Goal: Information Seeking & Learning: Learn about a topic

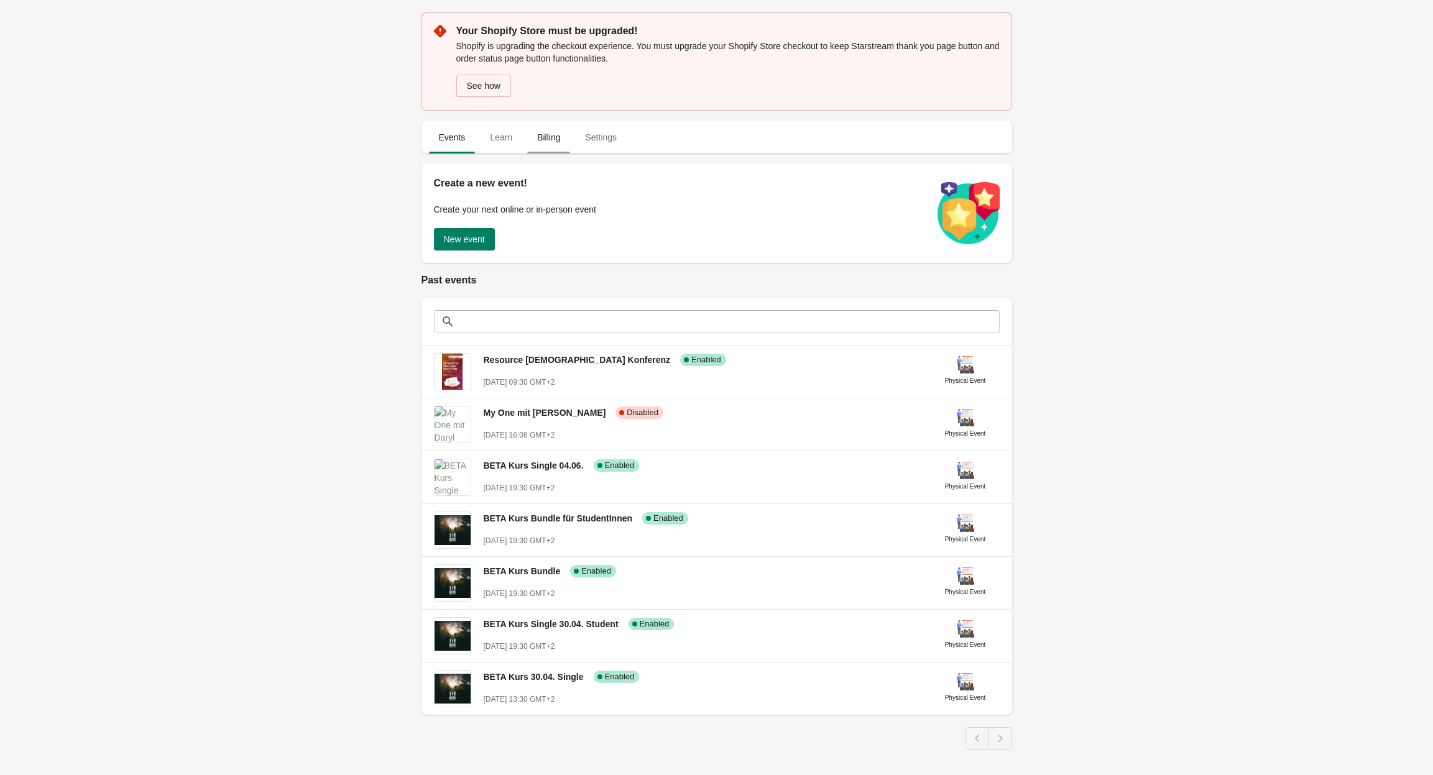
click at [548, 141] on span "Billing" at bounding box center [548, 137] width 43 height 22
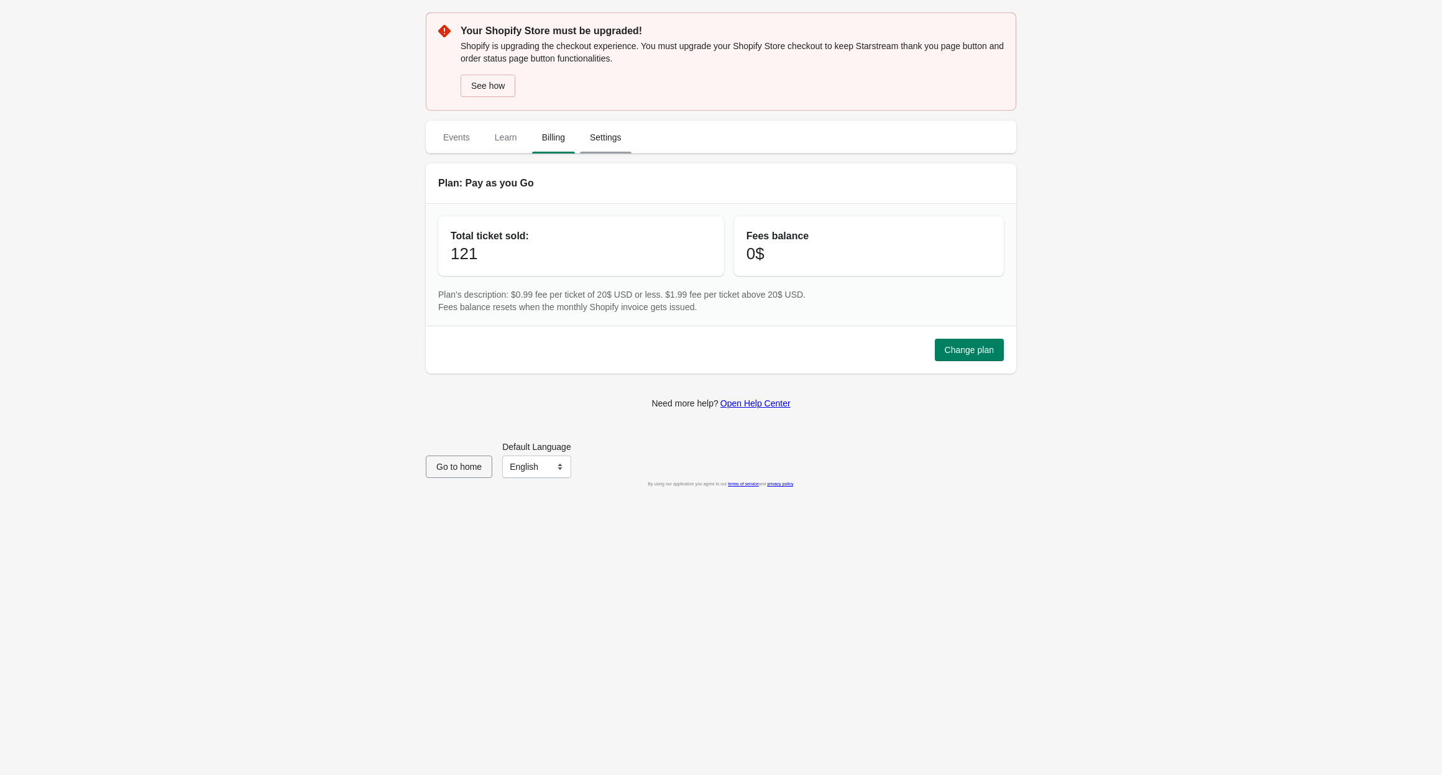
click at [605, 146] on span "Settings" at bounding box center [606, 137] width 52 height 22
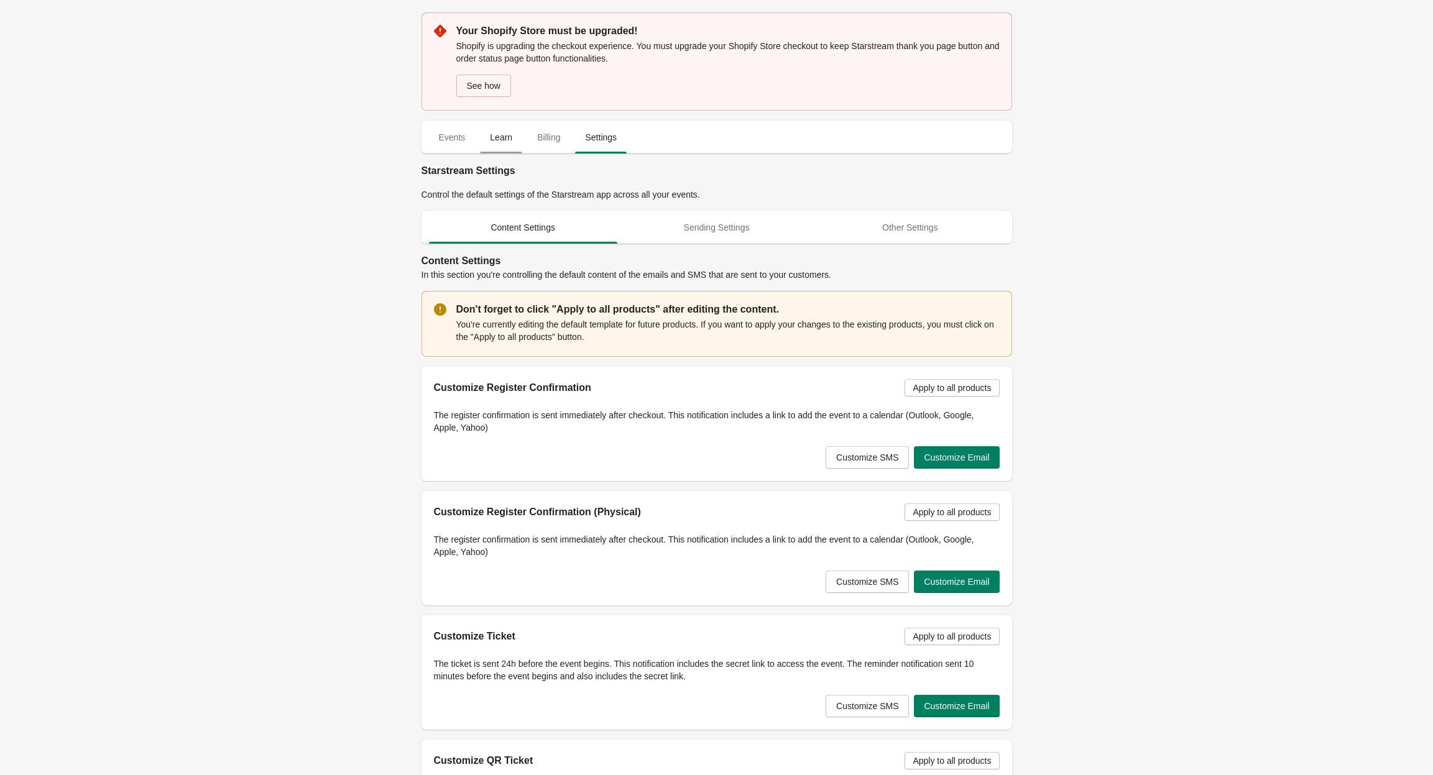
click at [513, 143] on span "Learn" at bounding box center [501, 137] width 42 height 22
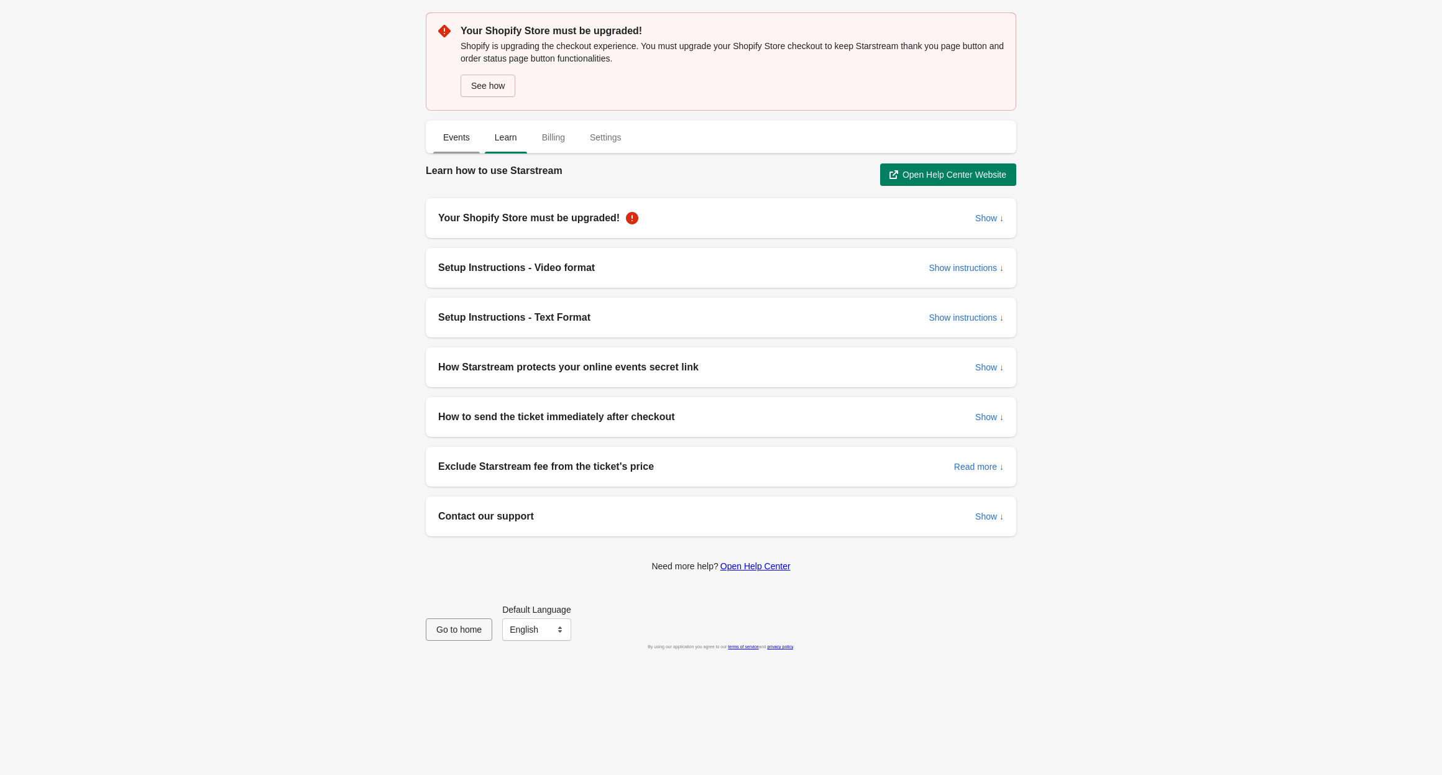
click at [474, 141] on span "Events" at bounding box center [456, 137] width 47 height 22
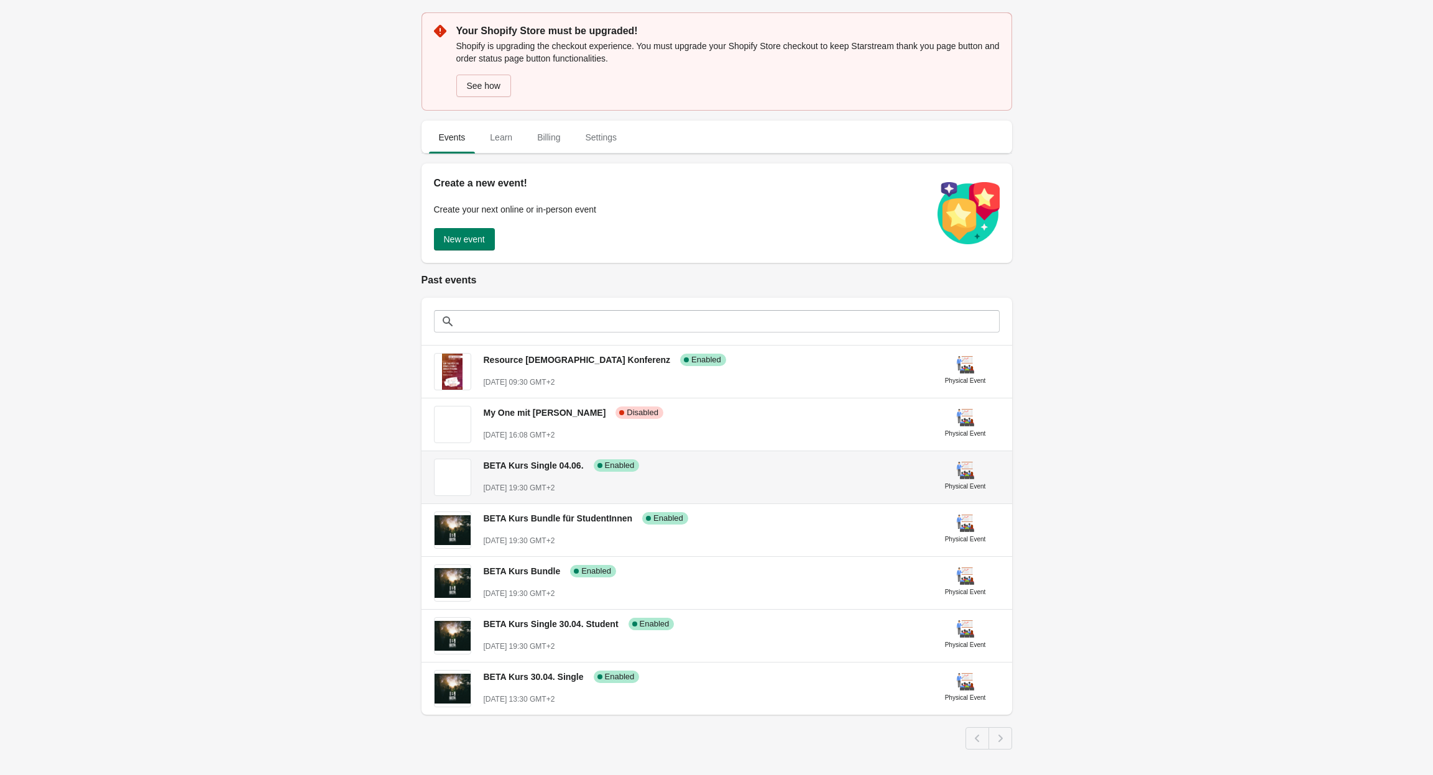
scroll to position [7, 0]
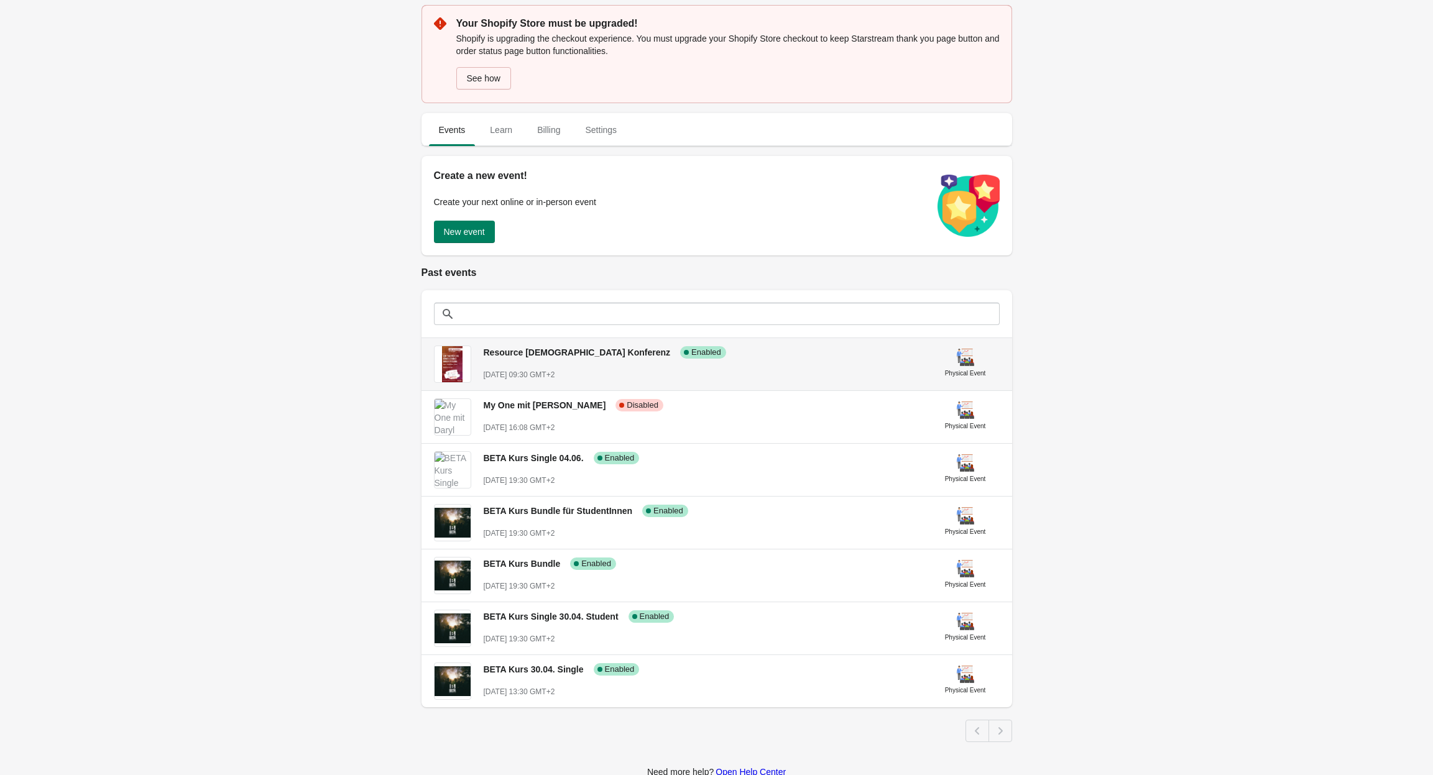
click at [579, 351] on span "Resource [DEMOGRAPHIC_DATA] Konferenz" at bounding box center [577, 352] width 187 height 10
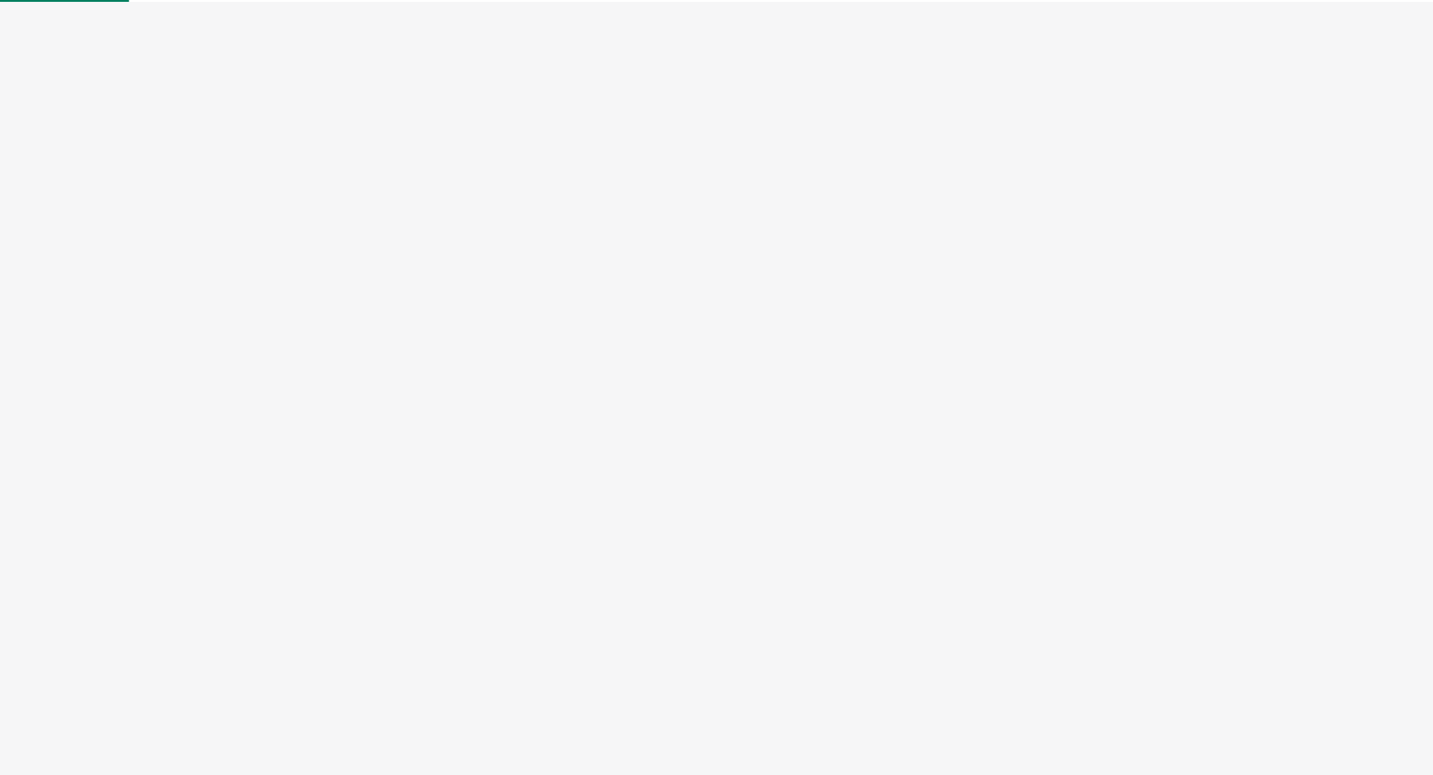
select select "physical"
select select "US"
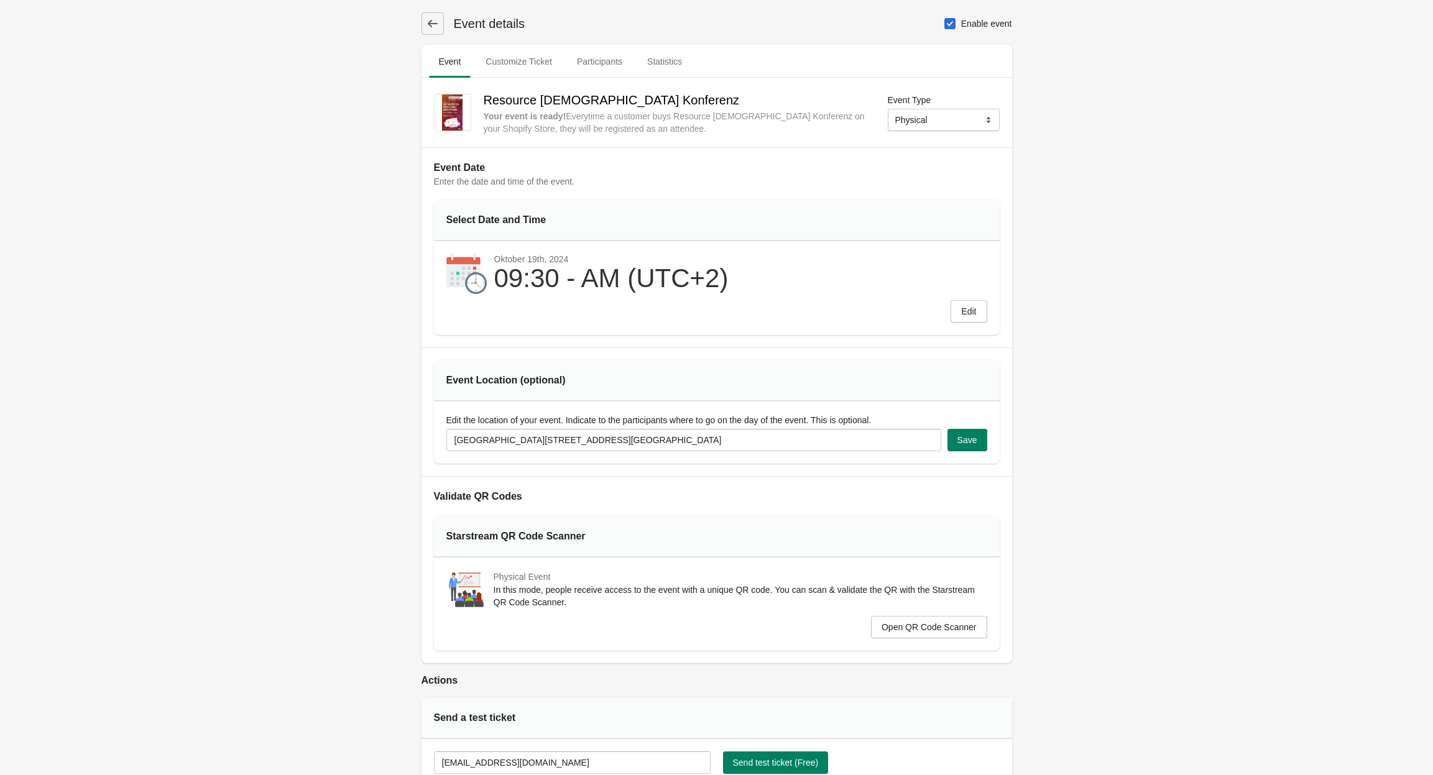
click at [436, 21] on icon at bounding box center [432, 23] width 12 height 12
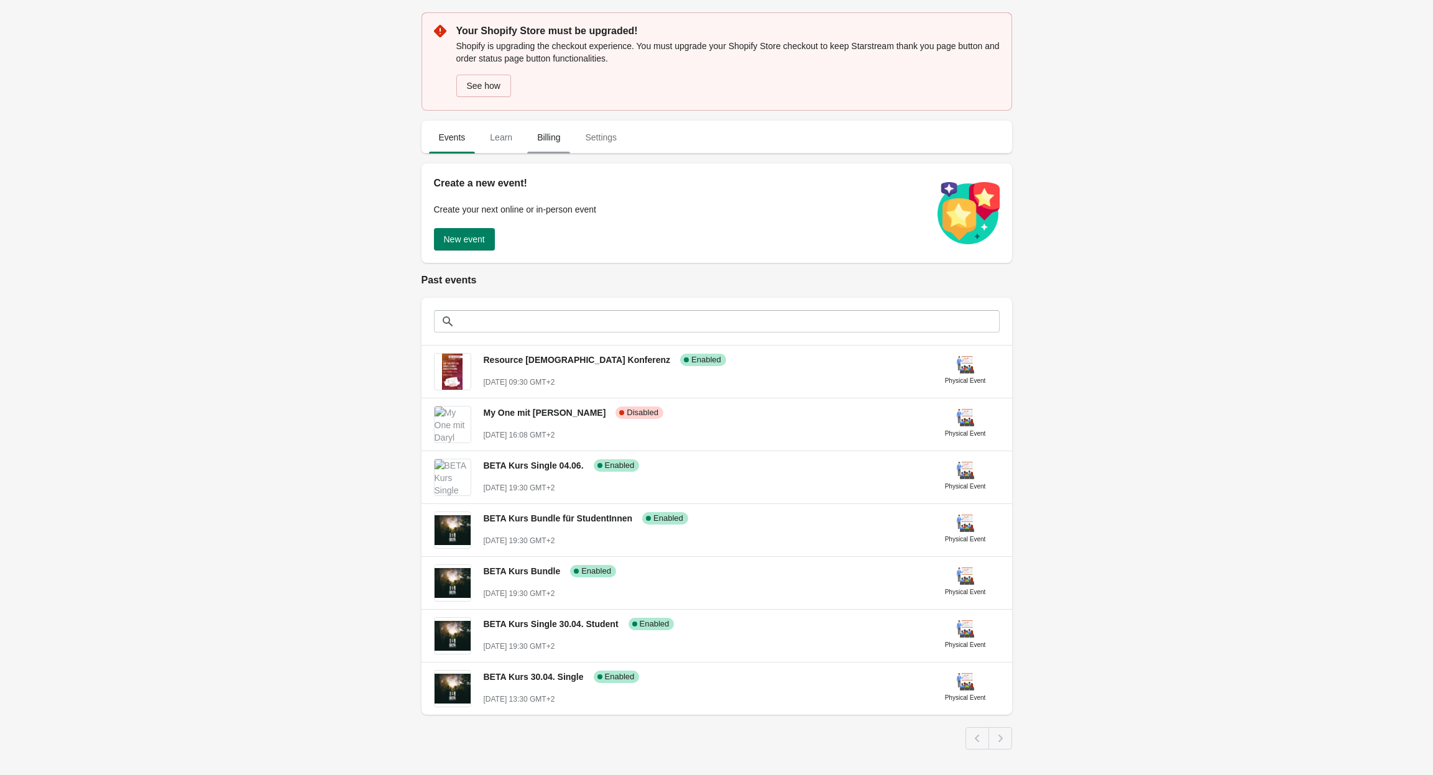
click at [559, 143] on span "Billing" at bounding box center [548, 137] width 43 height 22
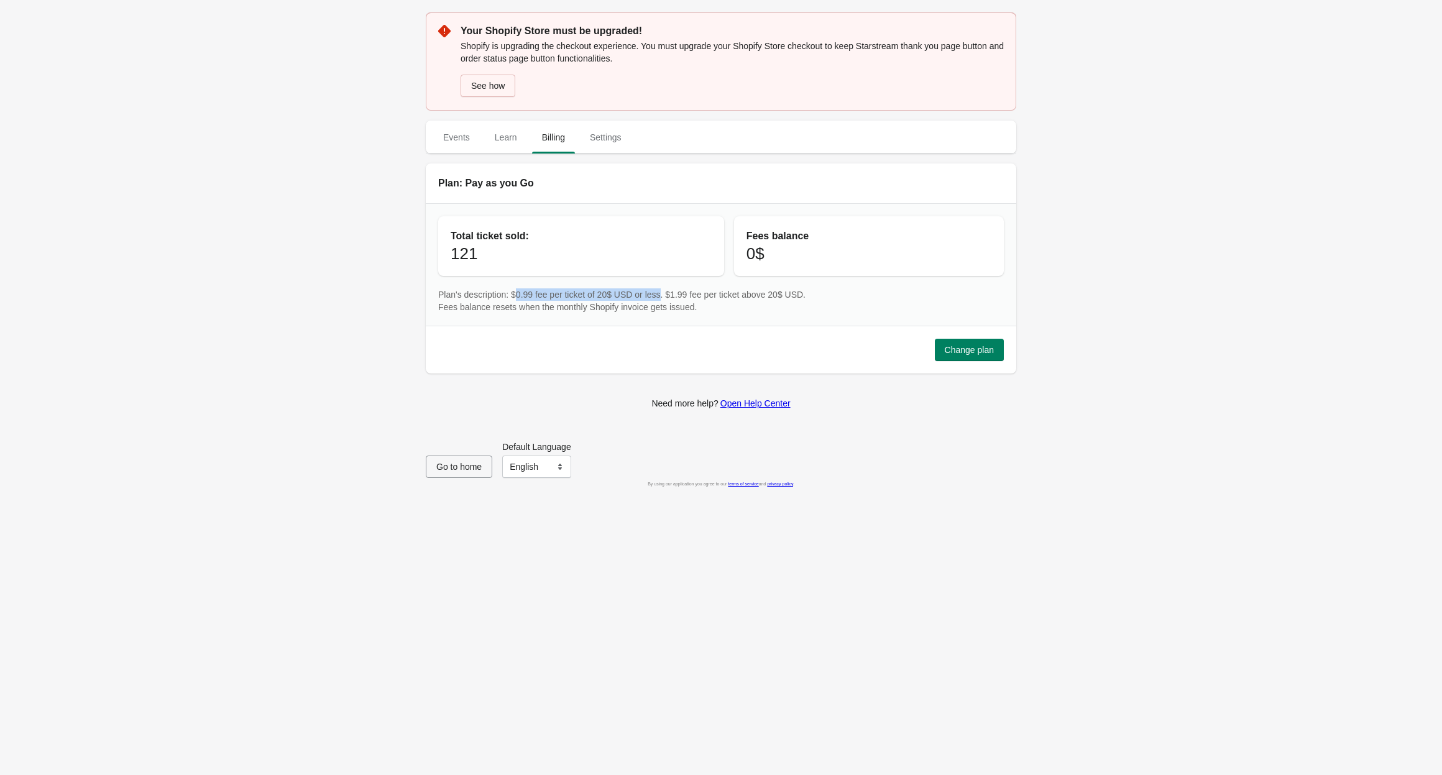
drag, startPoint x: 518, startPoint y: 295, endPoint x: 672, endPoint y: 298, distance: 154.1
click at [672, 298] on p "Plan's description: $0.99 fee per ticket of 20$ USD or less. $1.99 fee per tick…" at bounding box center [721, 294] width 566 height 12
click at [531, 291] on p "Plan's description: $0.99 fee per ticket of 20$ USD or less. $1.99 fee per tick…" at bounding box center [721, 294] width 566 height 12
